Goal: Task Accomplishment & Management: Check status

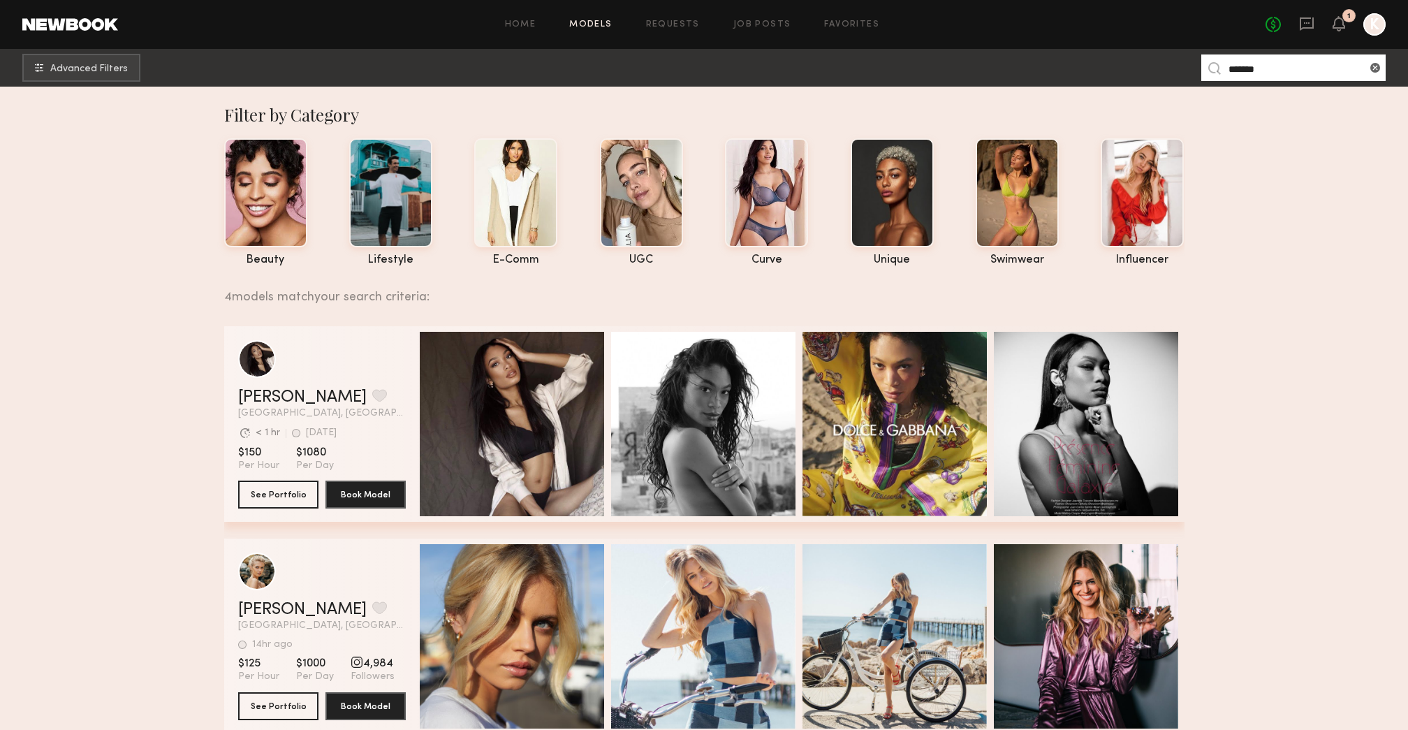
scroll to position [549, 0]
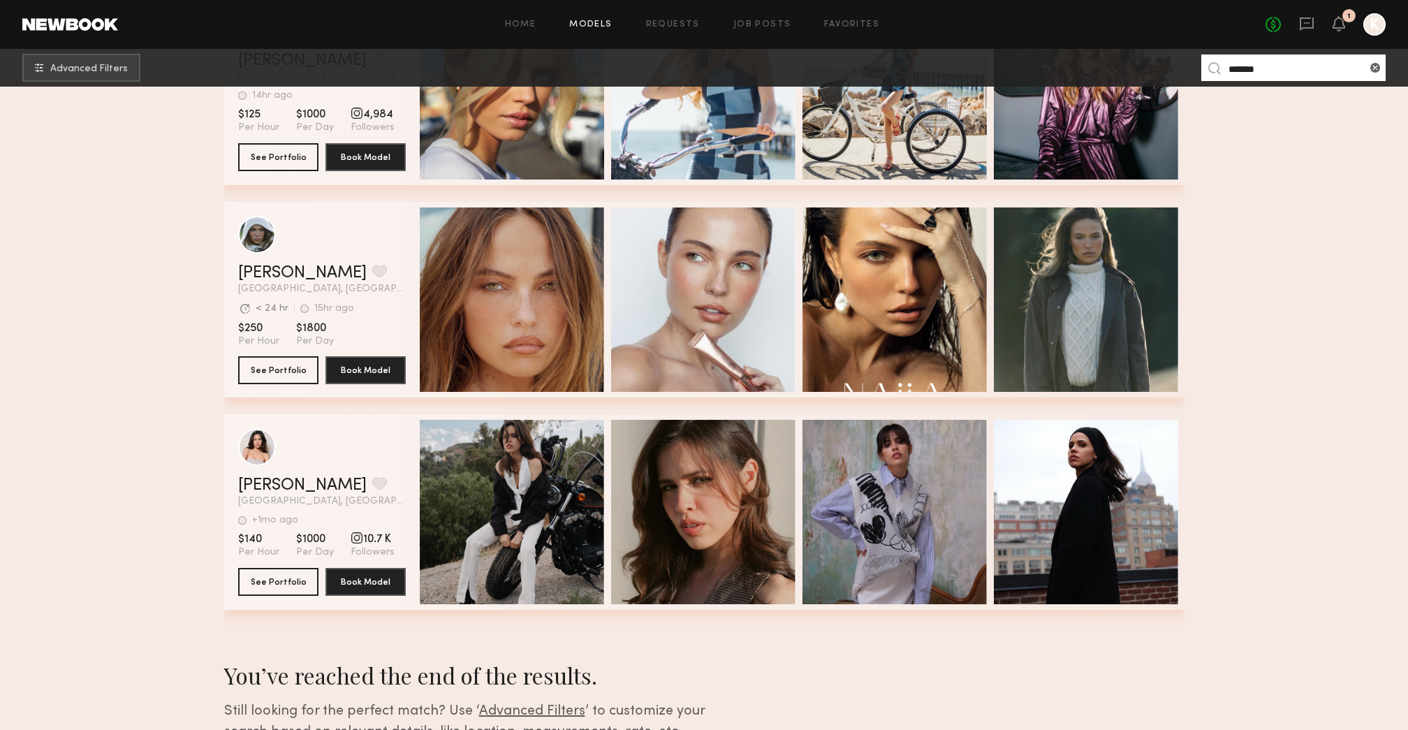
click at [1349, 30] on div "No fees up to $5,000 1 K" at bounding box center [1326, 24] width 120 height 22
click at [773, 20] on link "Job Posts" at bounding box center [763, 24] width 58 height 9
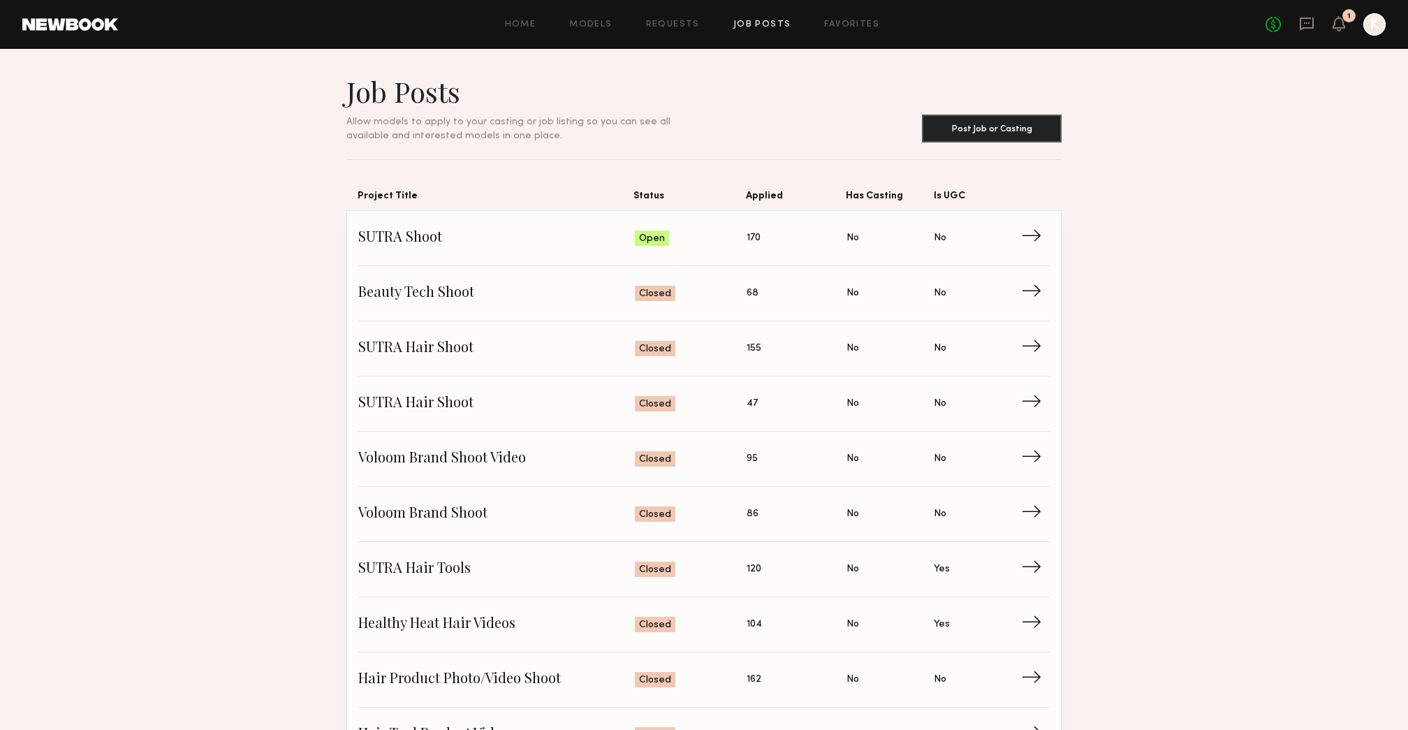
click at [1332, 20] on div "No fees up to $5,000 1 K" at bounding box center [1326, 24] width 120 height 22
click at [1340, 22] on icon at bounding box center [1339, 23] width 11 height 10
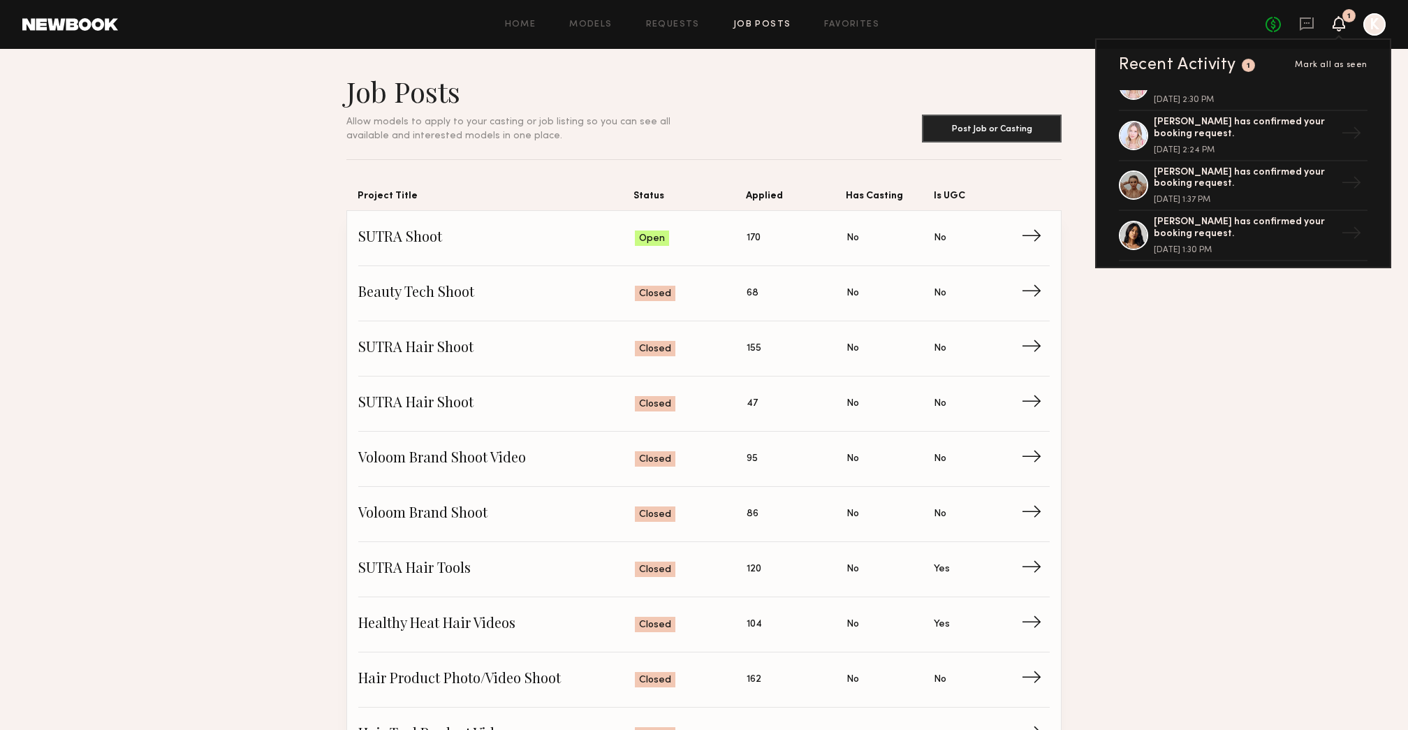
scroll to position [236, 0]
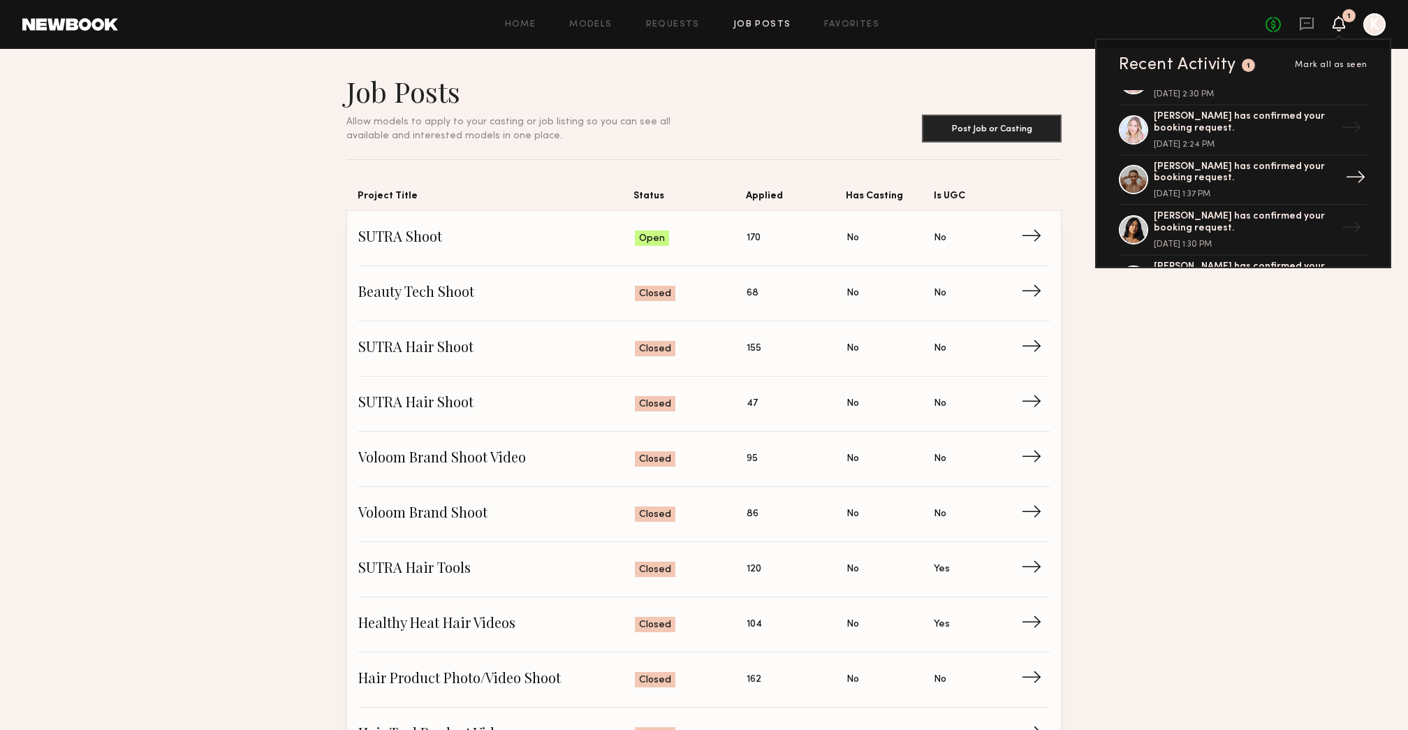
click at [1283, 182] on div "Sasha S. has confirmed your booking request." at bounding box center [1245, 173] width 182 height 24
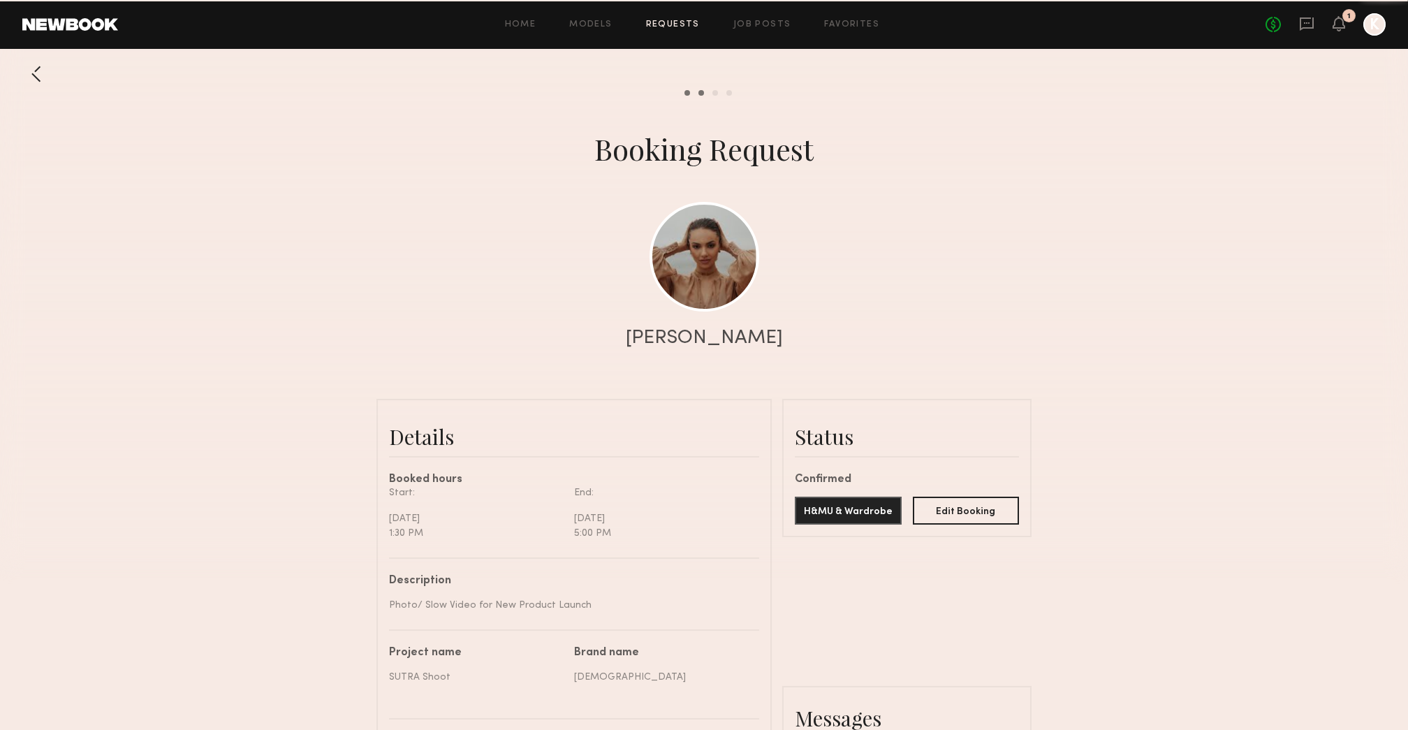
scroll to position [627, 0]
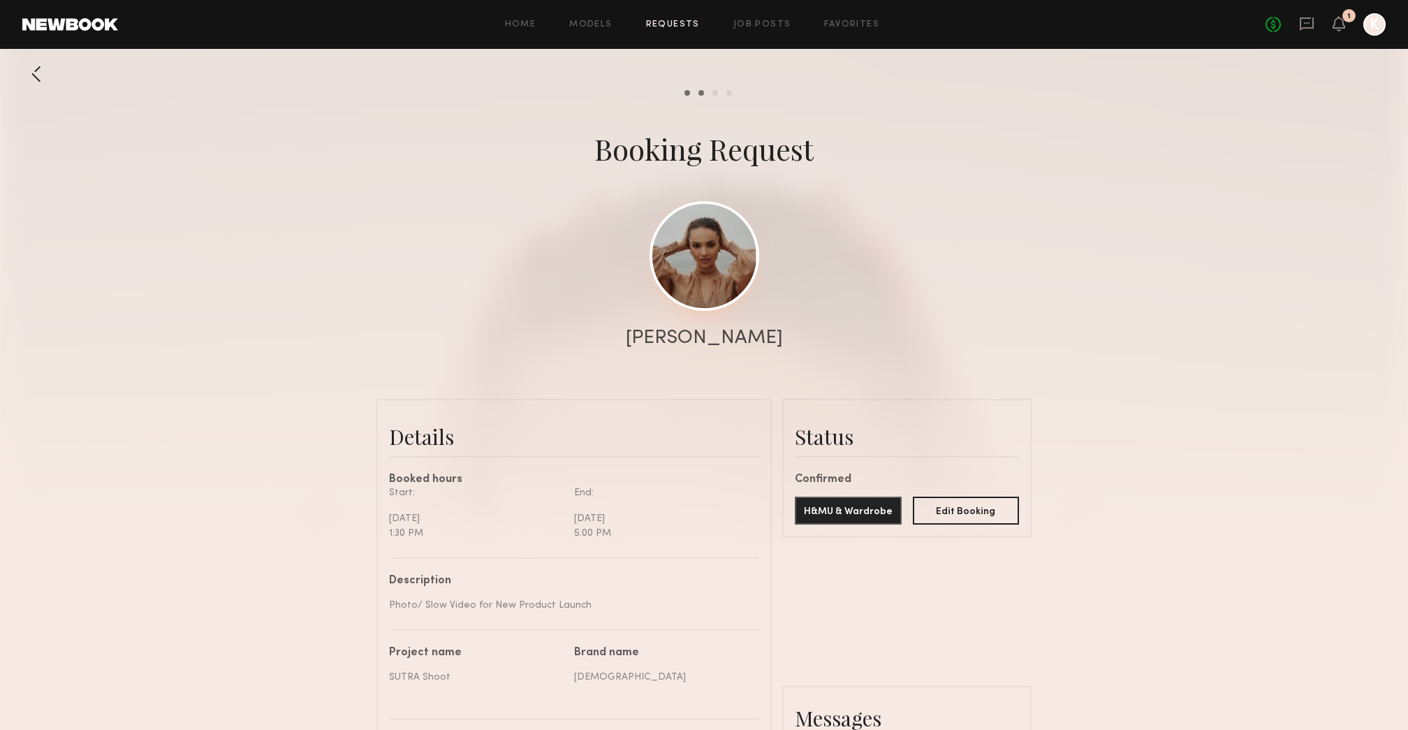
click at [718, 257] on link at bounding box center [705, 256] width 110 height 110
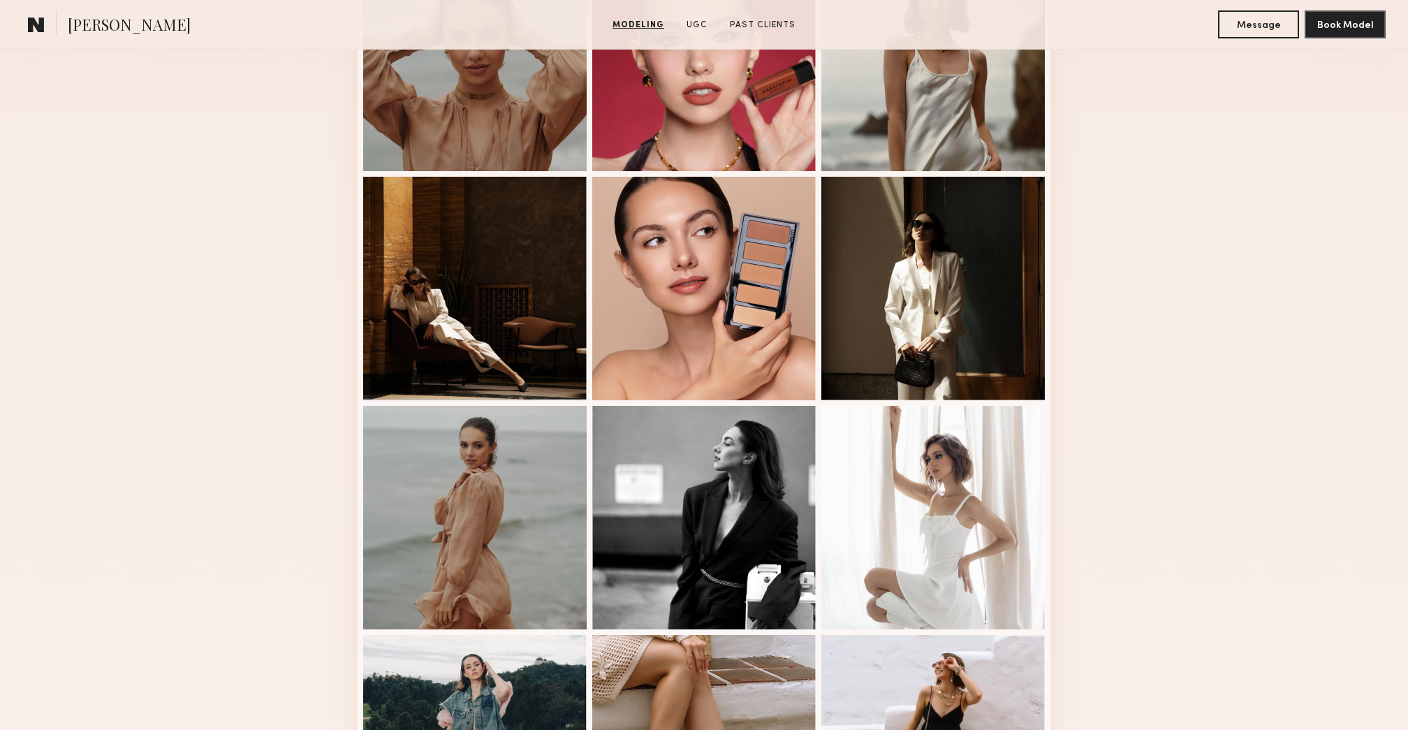
scroll to position [734, 0]
